Goal: Task Accomplishment & Management: Complete application form

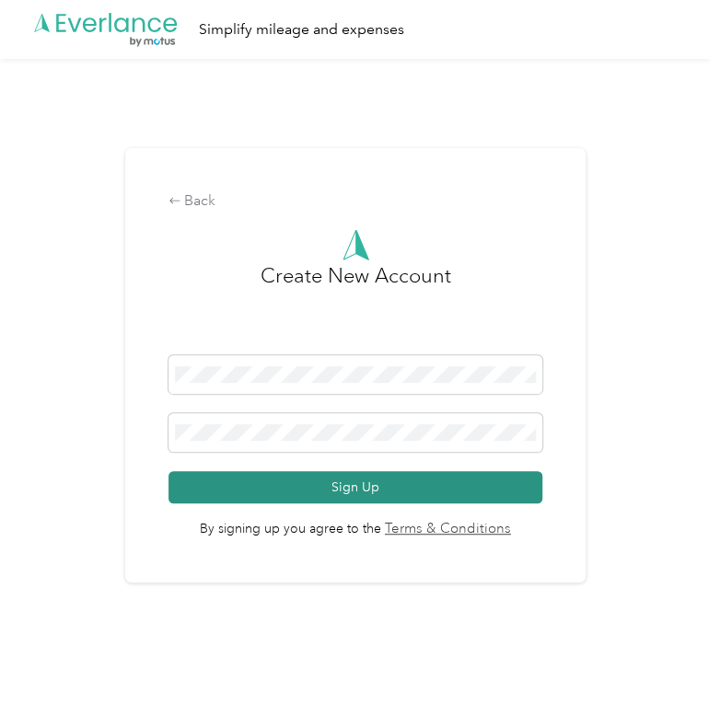
click at [328, 477] on button "Sign Up" at bounding box center [355, 487] width 375 height 32
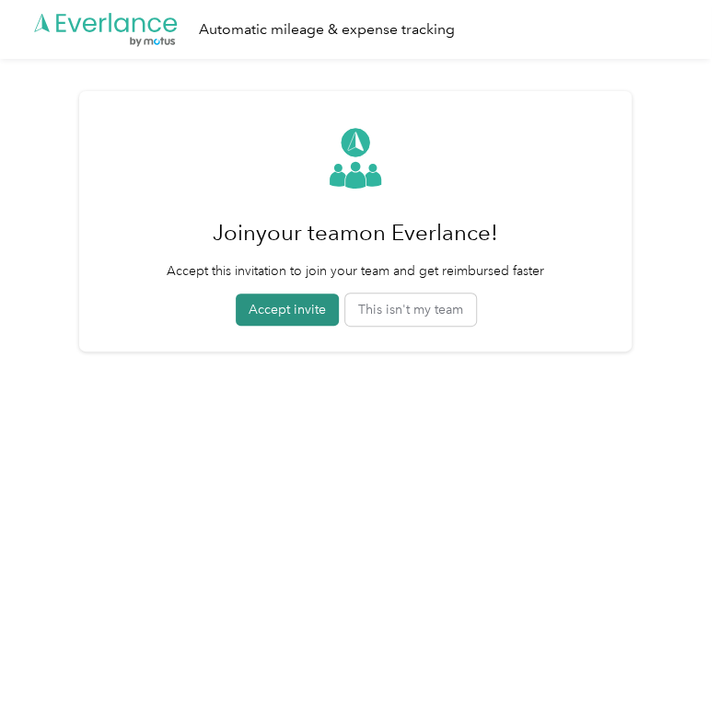
click at [323, 317] on button "Accept invite" at bounding box center [287, 310] width 103 height 32
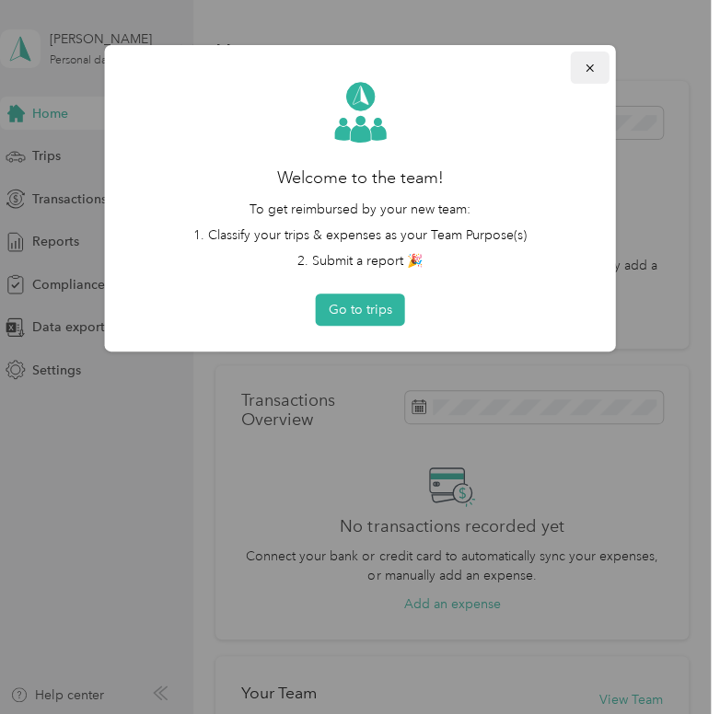
click at [444, 64] on icon "button" at bounding box center [590, 68] width 13 height 13
